Goal: Navigation & Orientation: Find specific page/section

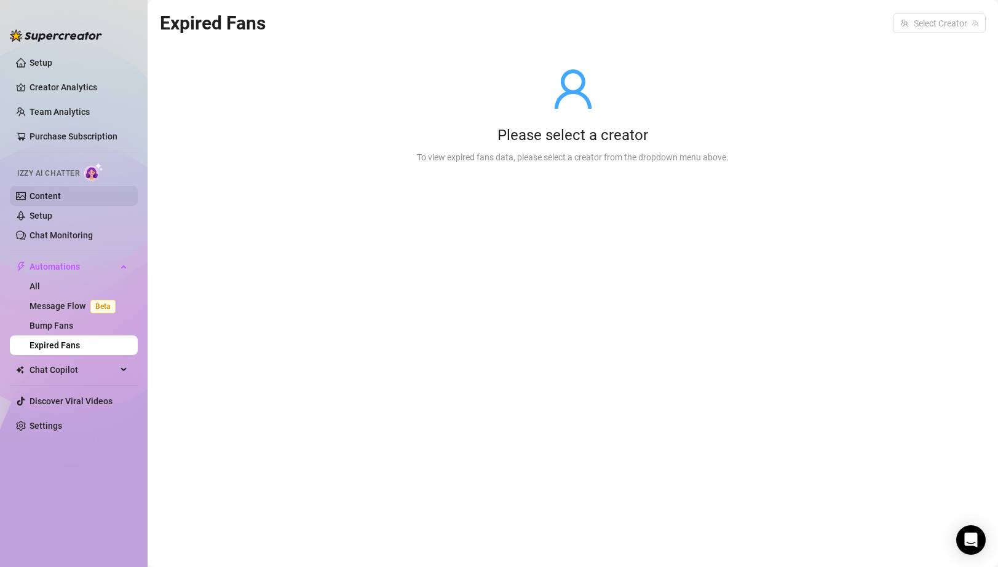
click at [61, 201] on link "Content" at bounding box center [45, 196] width 31 height 10
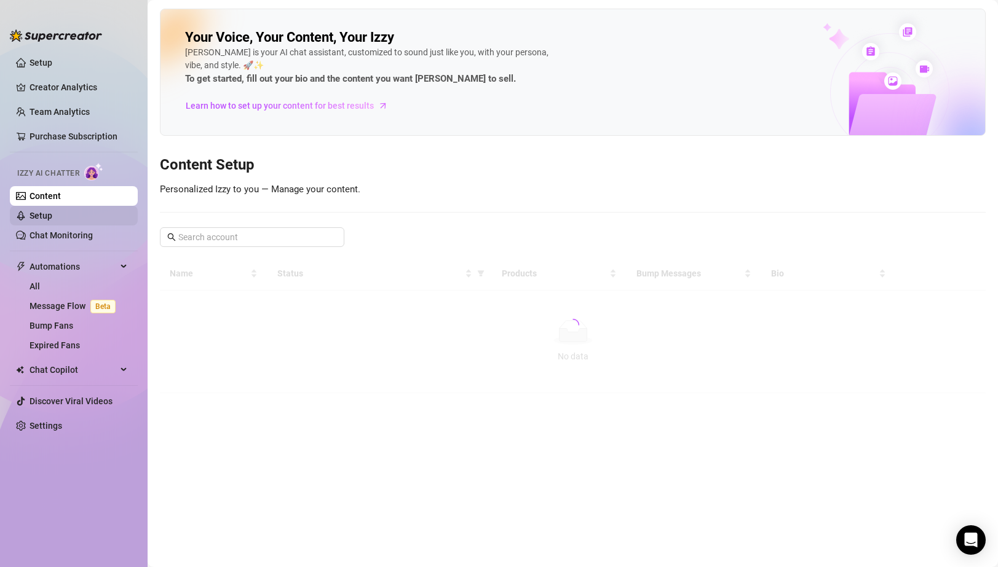
click at [52, 213] on link "Setup" at bounding box center [41, 216] width 23 height 10
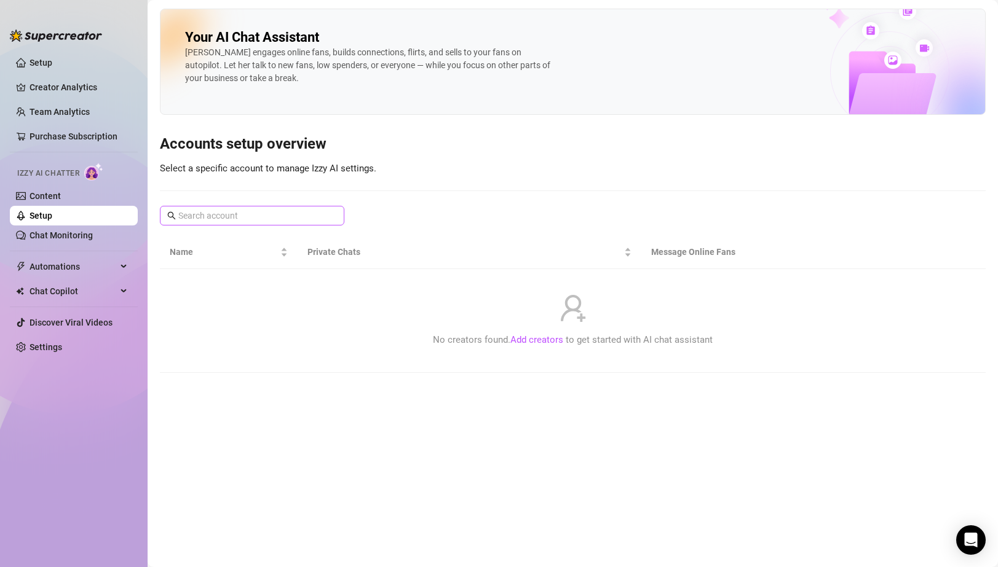
click at [244, 224] on span at bounding box center [252, 216] width 184 height 20
type input "mocha"
click at [46, 192] on link "Content" at bounding box center [45, 196] width 31 height 10
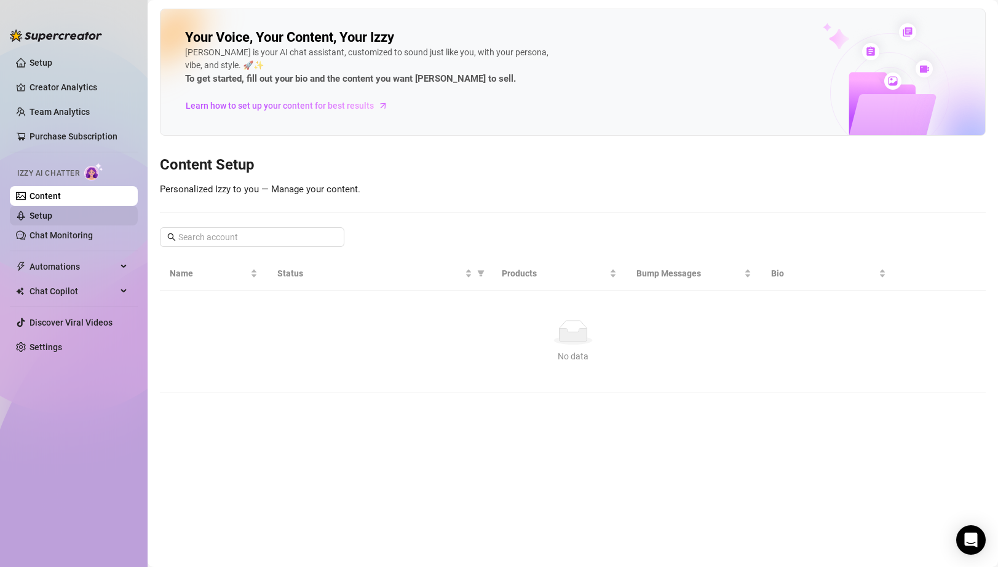
click at [52, 213] on link "Setup" at bounding box center [41, 216] width 23 height 10
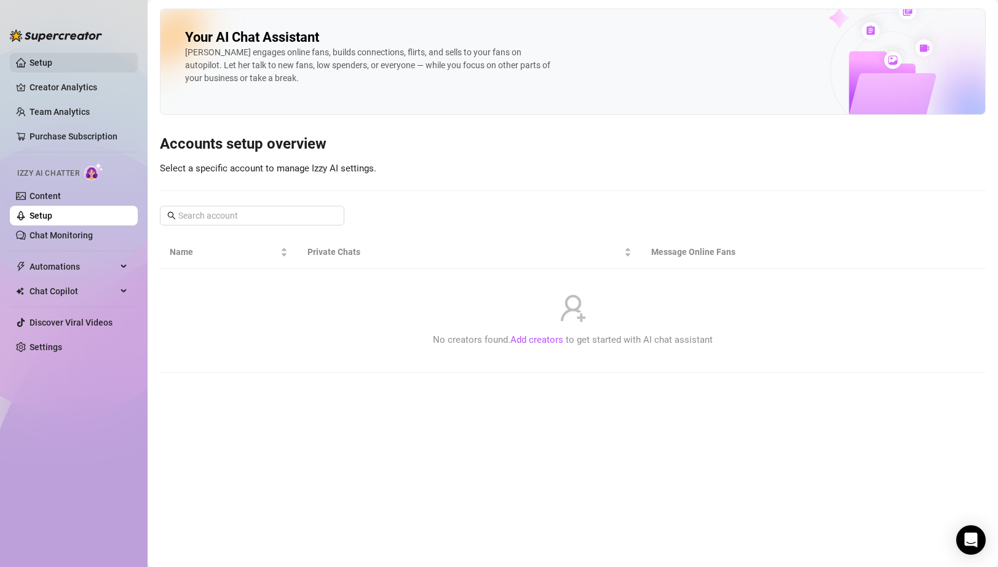
click at [49, 63] on link "Setup" at bounding box center [41, 63] width 23 height 10
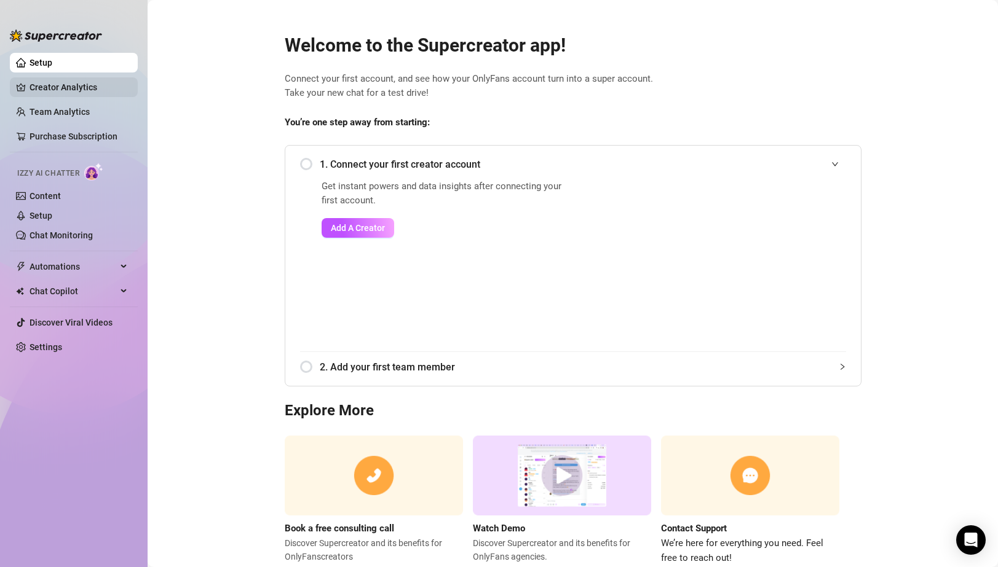
click at [73, 89] on link "Creator Analytics" at bounding box center [79, 87] width 98 height 20
